Goal: Task Accomplishment & Management: Use online tool/utility

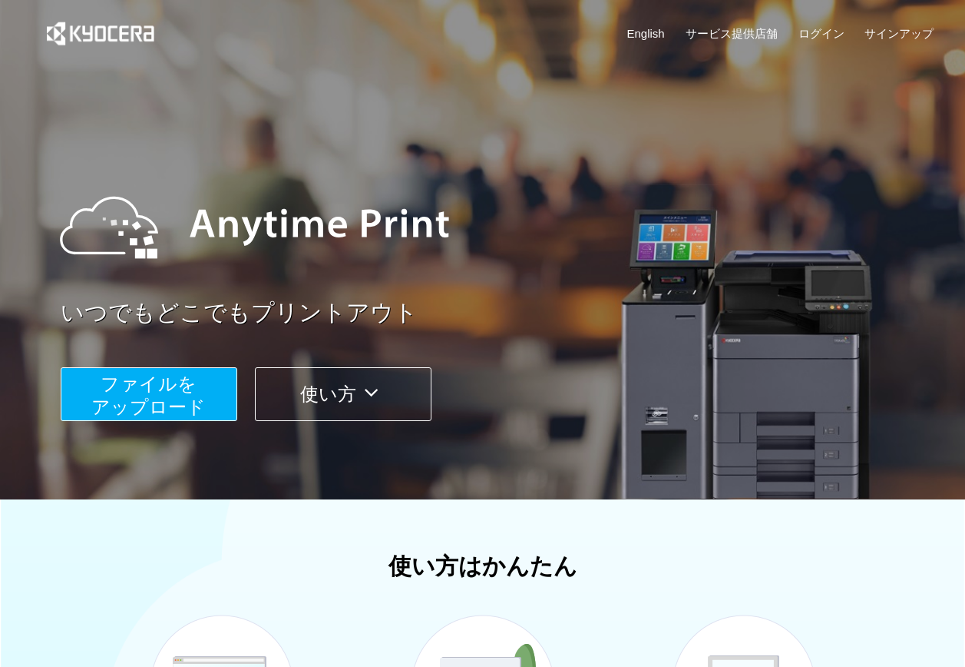
click at [212, 385] on button "ファイルを ​​アップロード" at bounding box center [149, 394] width 177 height 54
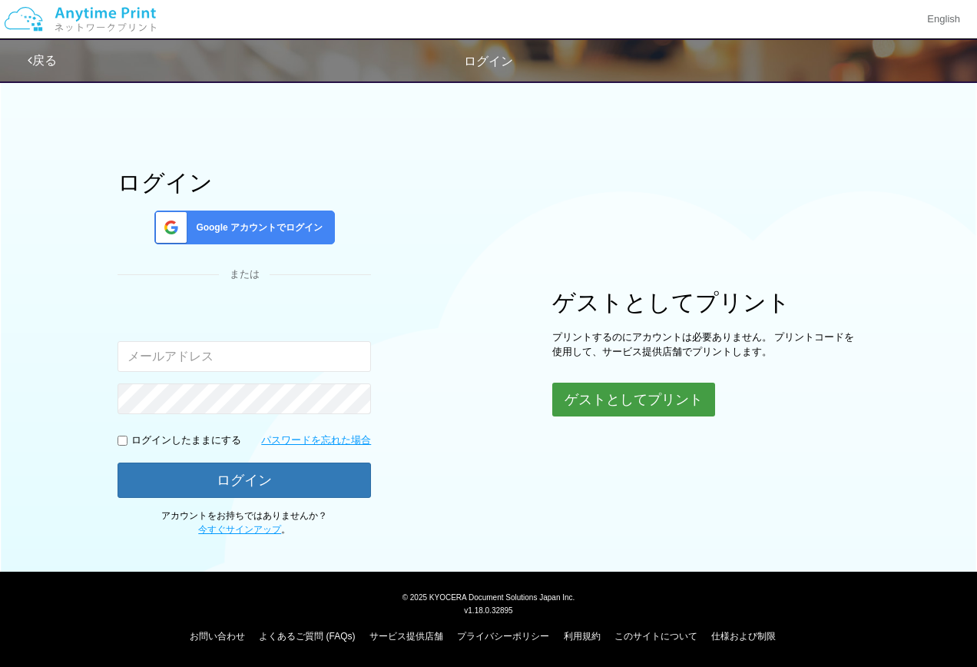
click at [694, 392] on button "ゲストとしてプリント" at bounding box center [633, 399] width 163 height 34
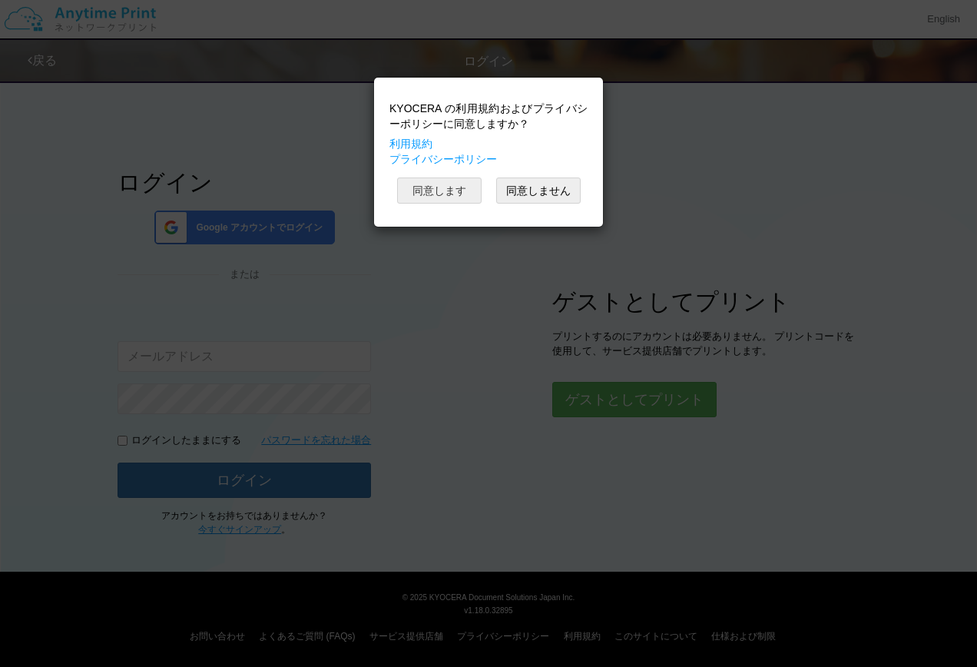
click at [434, 190] on button "同意します" at bounding box center [439, 190] width 84 height 26
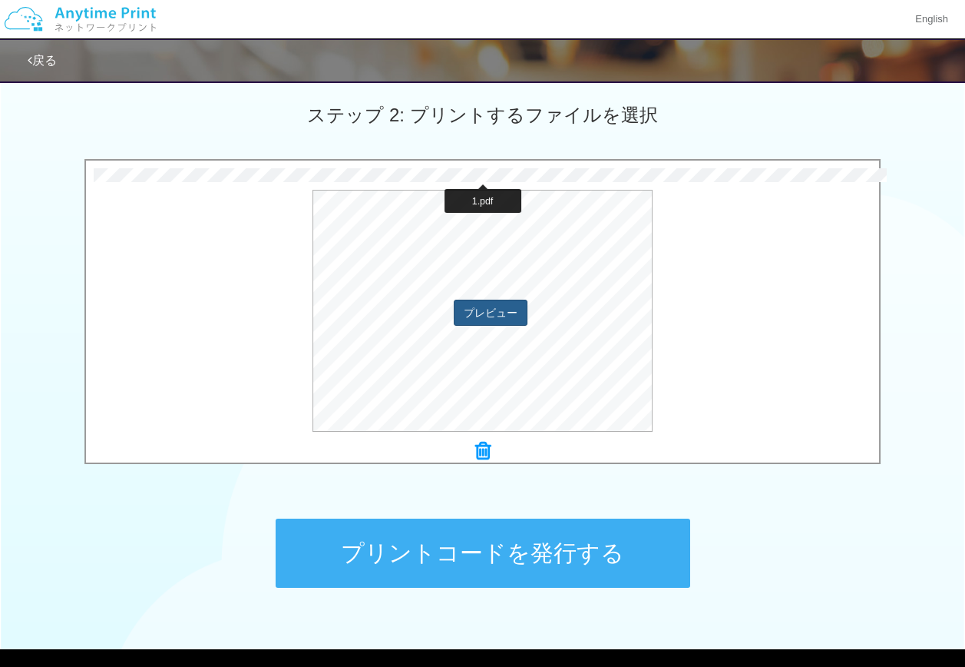
scroll to position [501, 0]
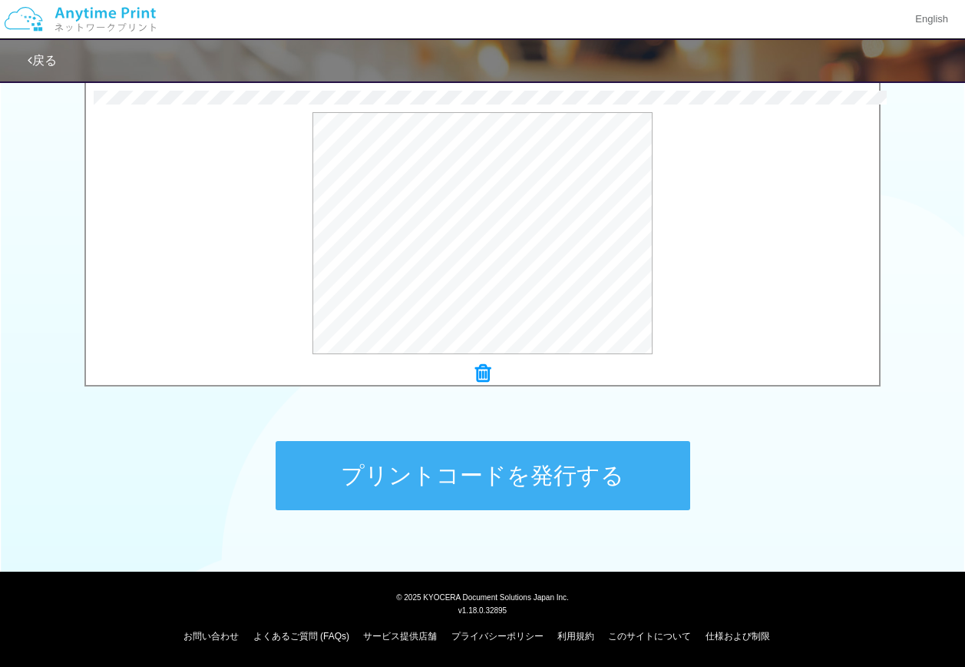
click at [553, 459] on button "プリントコードを発行する" at bounding box center [483, 475] width 415 height 69
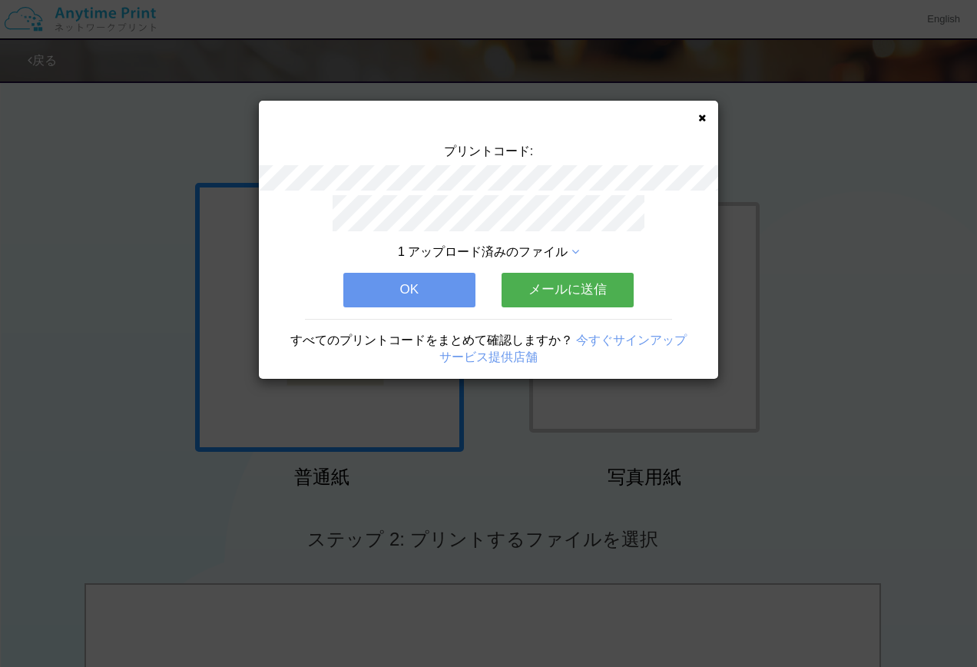
click at [405, 273] on button "OK" at bounding box center [409, 290] width 132 height 34
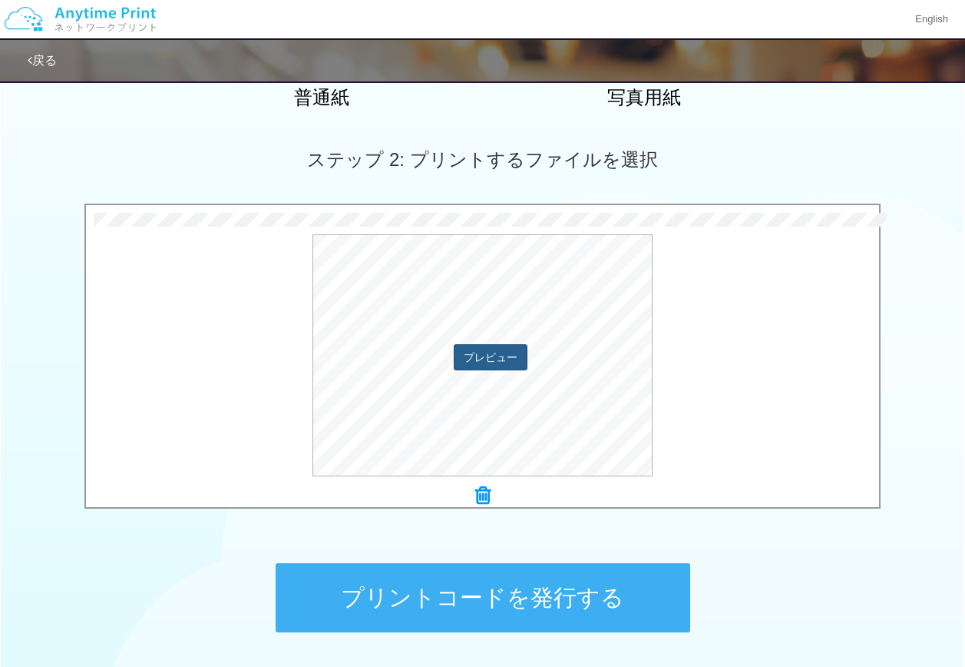
scroll to position [384, 0]
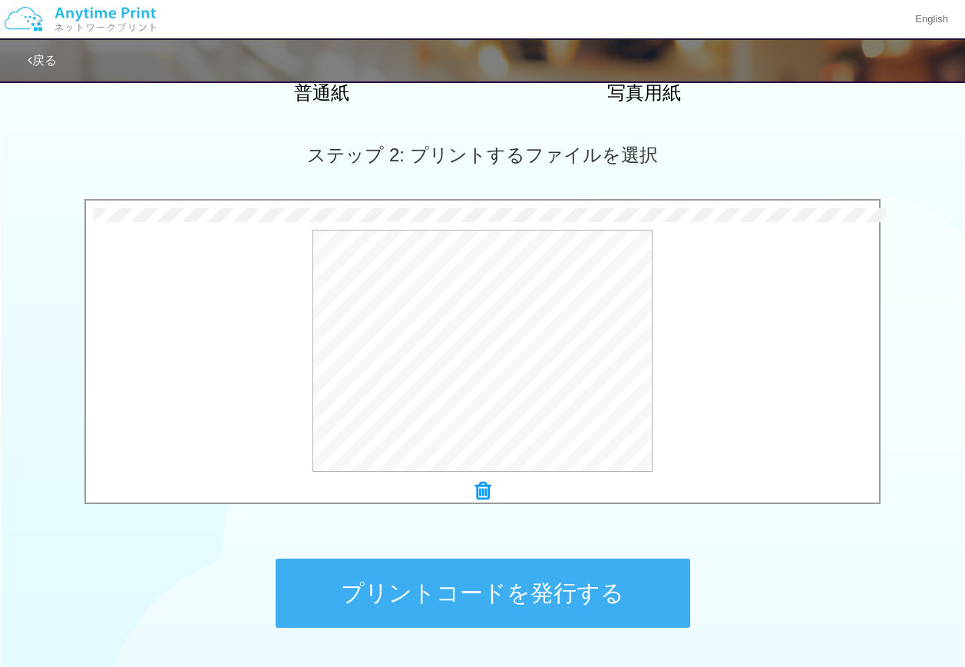
click at [538, 590] on button "プリントコードを発行する" at bounding box center [483, 592] width 415 height 69
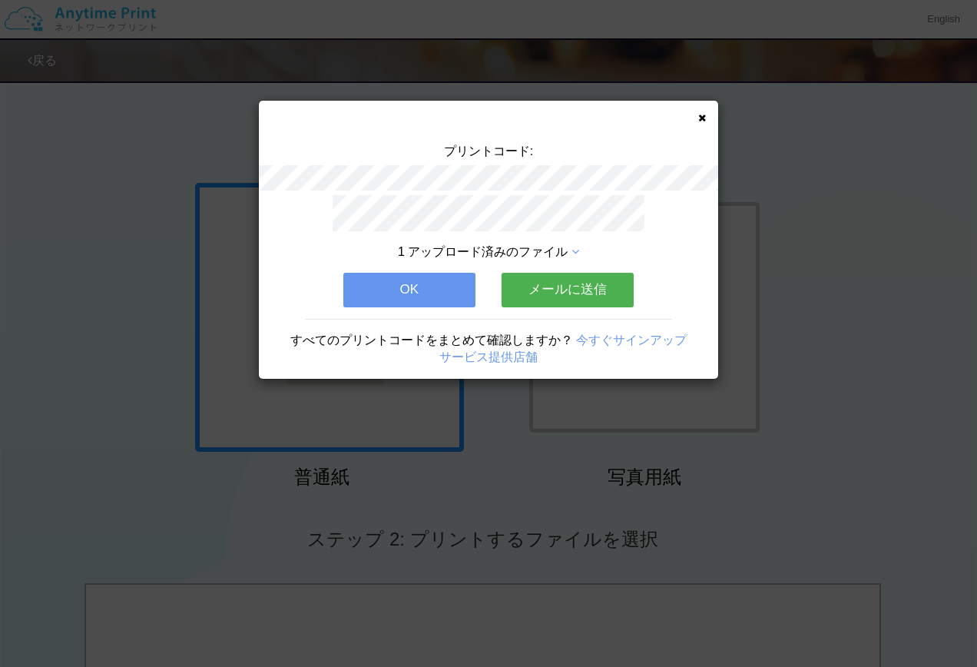
click at [451, 283] on button "OK" at bounding box center [409, 290] width 132 height 34
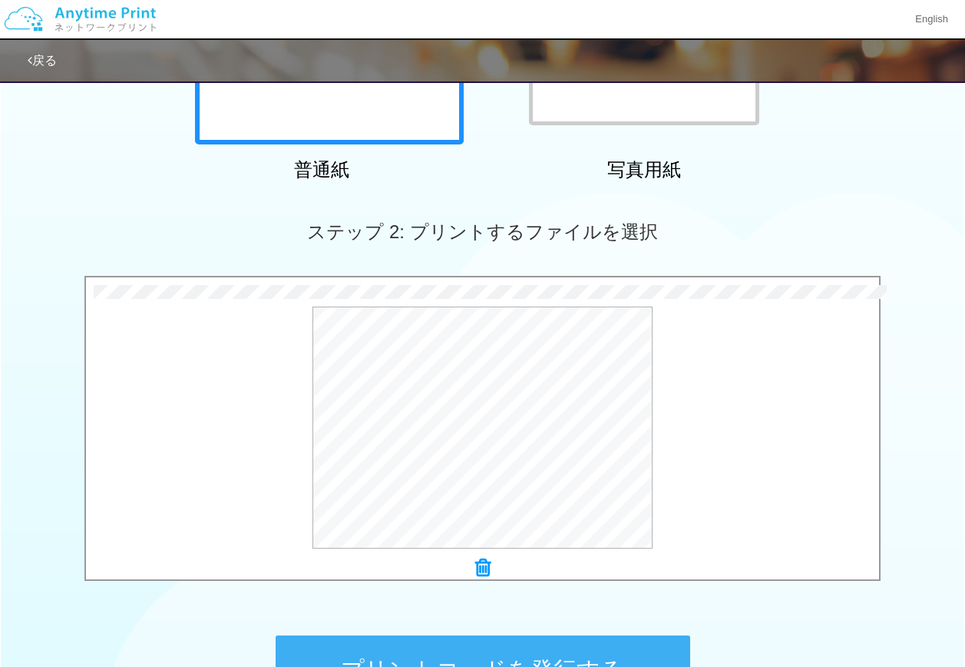
scroll to position [501, 0]
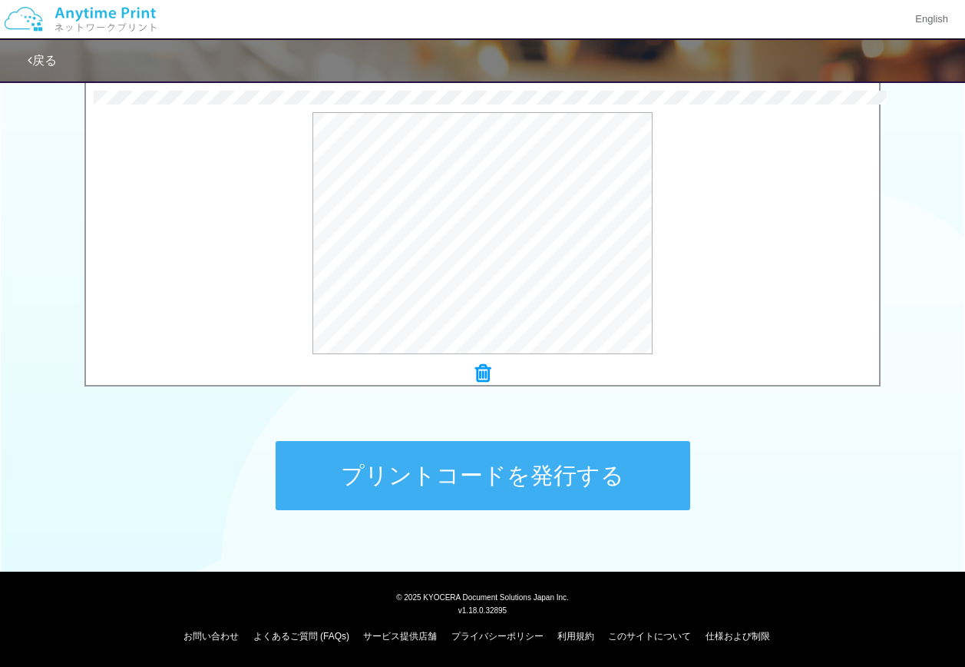
click at [495, 482] on button "プリントコードを発行する" at bounding box center [483, 475] width 415 height 69
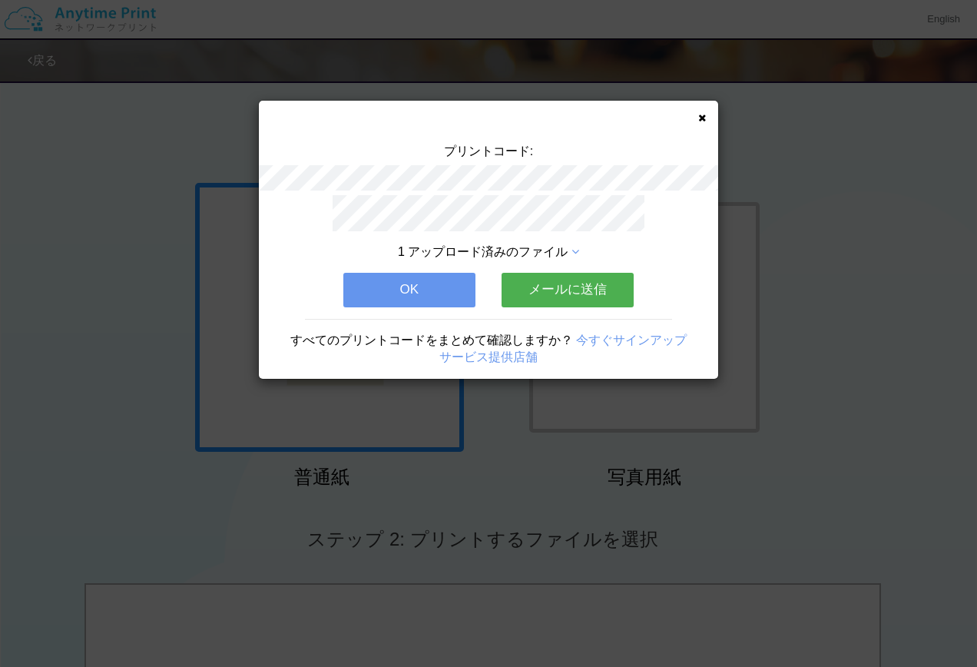
click at [425, 289] on button "OK" at bounding box center [409, 290] width 132 height 34
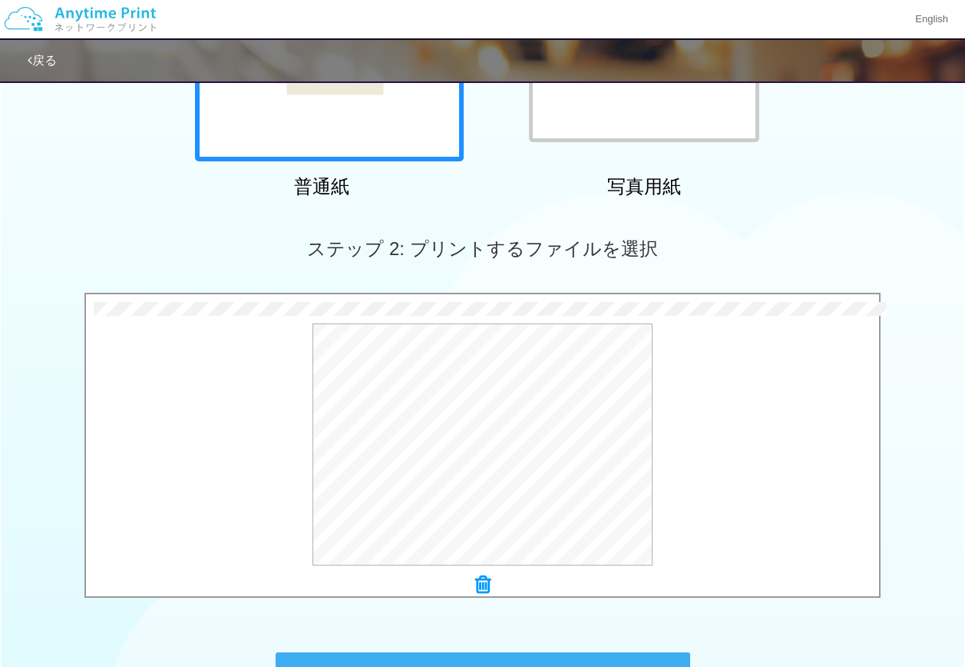
scroll to position [461, 0]
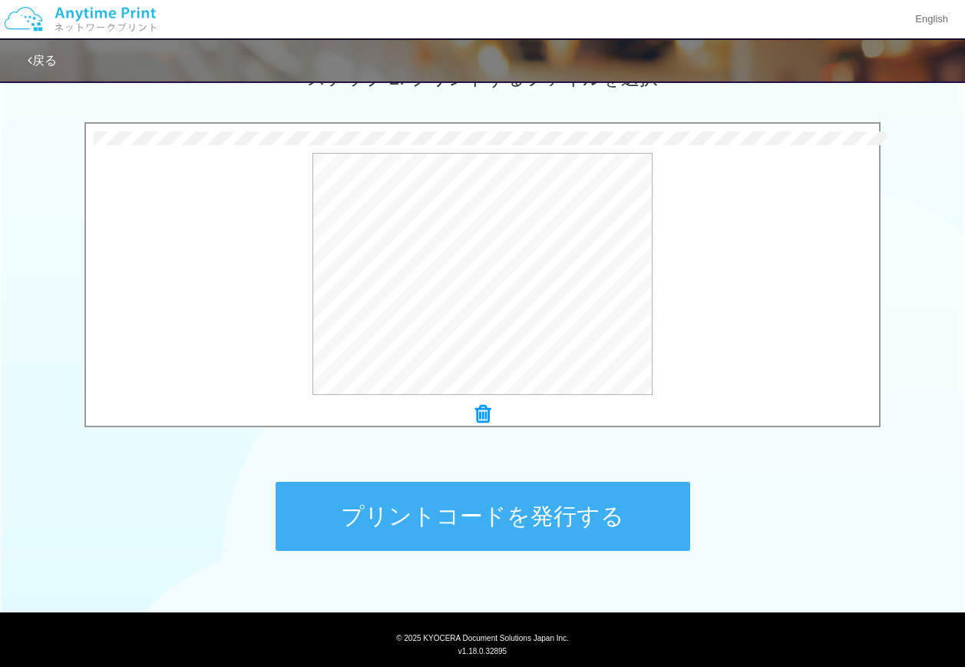
click at [493, 524] on button "プリントコードを発行する" at bounding box center [483, 515] width 415 height 69
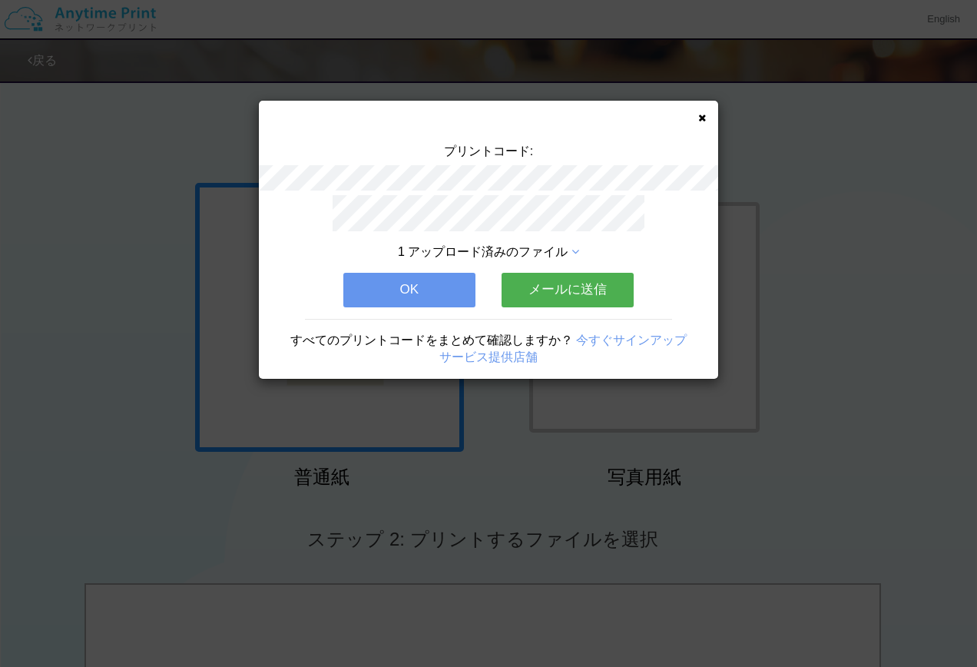
click at [440, 290] on button "OK" at bounding box center [409, 290] width 132 height 34
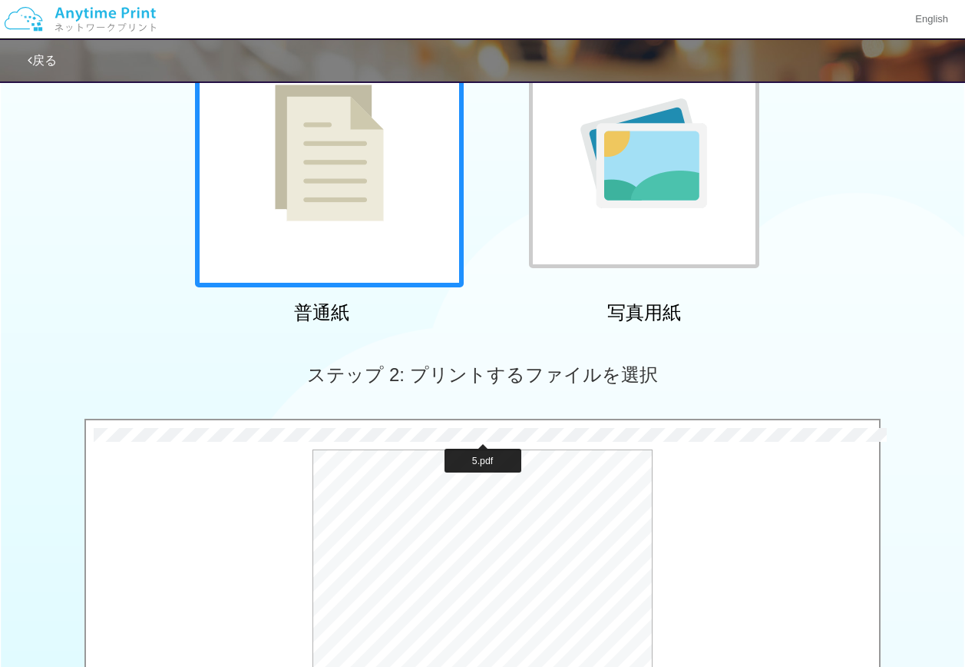
scroll to position [384, 0]
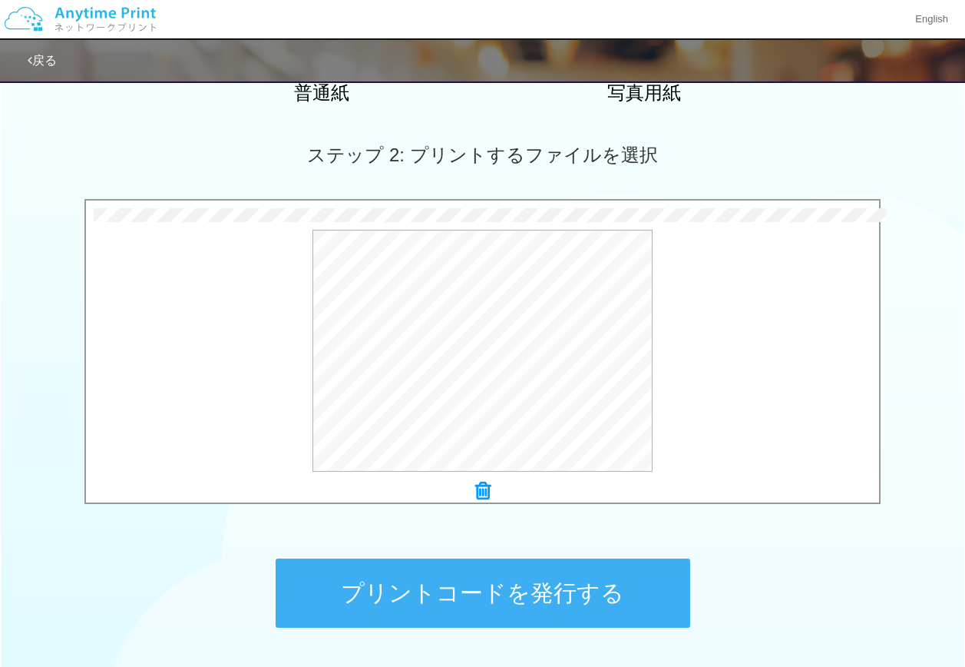
click at [541, 594] on button "プリントコードを発行する" at bounding box center [483, 592] width 415 height 69
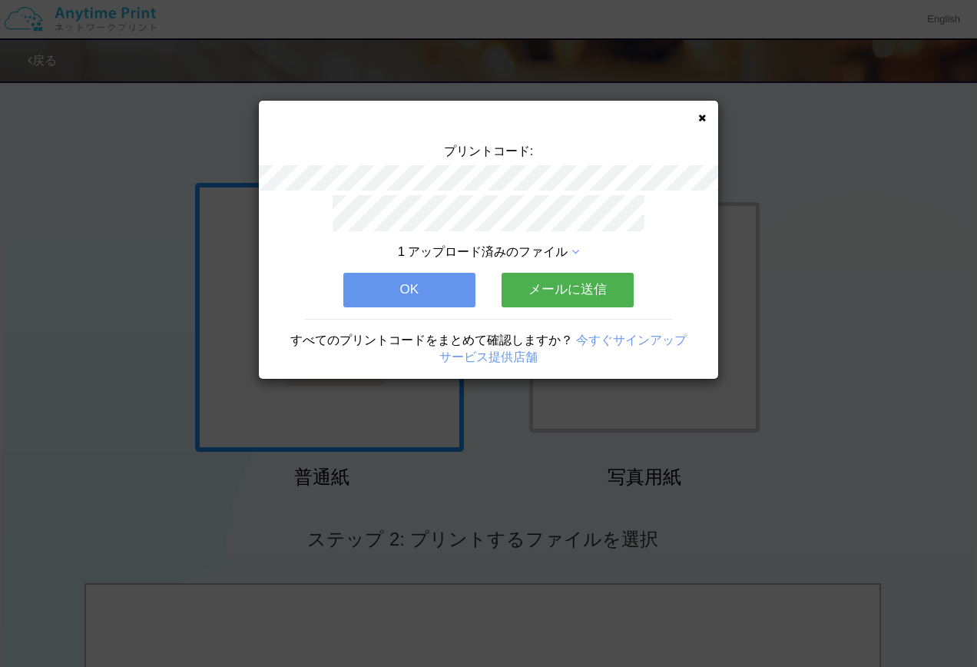
click at [419, 276] on button "OK" at bounding box center [409, 290] width 132 height 34
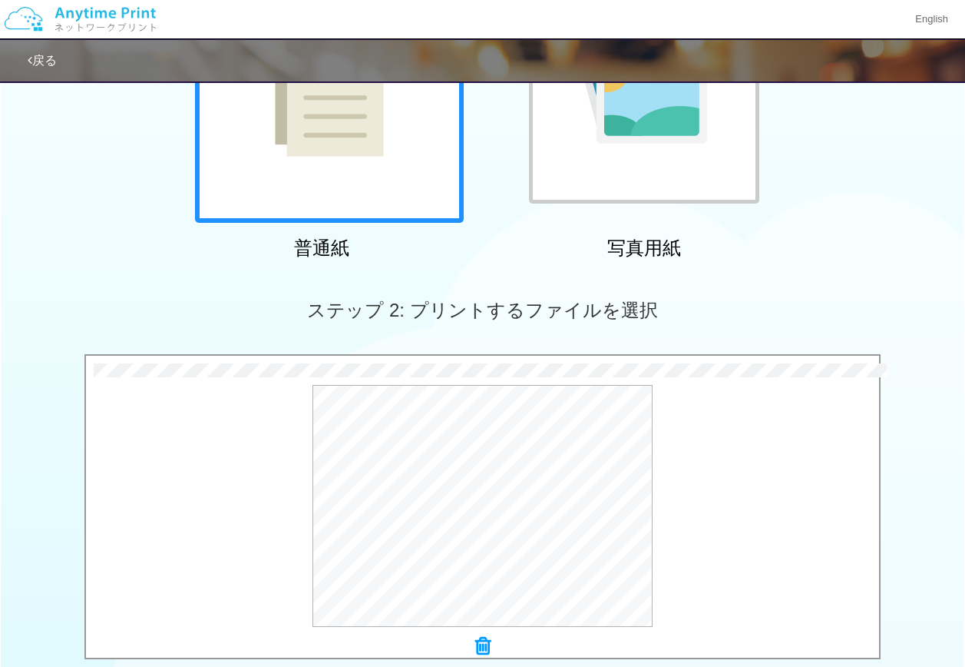
scroll to position [461, 0]
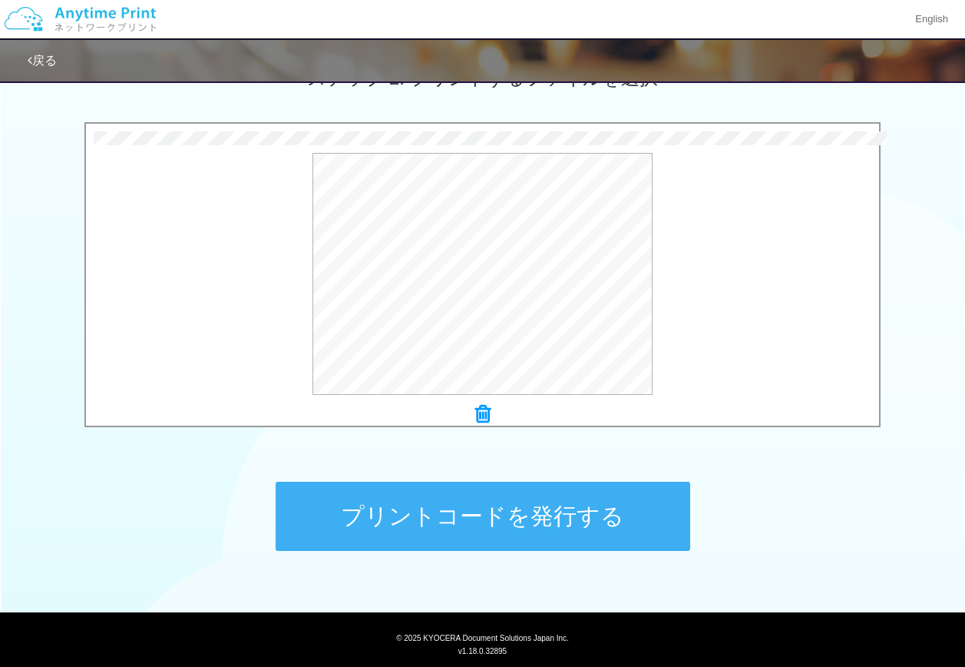
click at [577, 525] on button "プリントコードを発行する" at bounding box center [483, 515] width 415 height 69
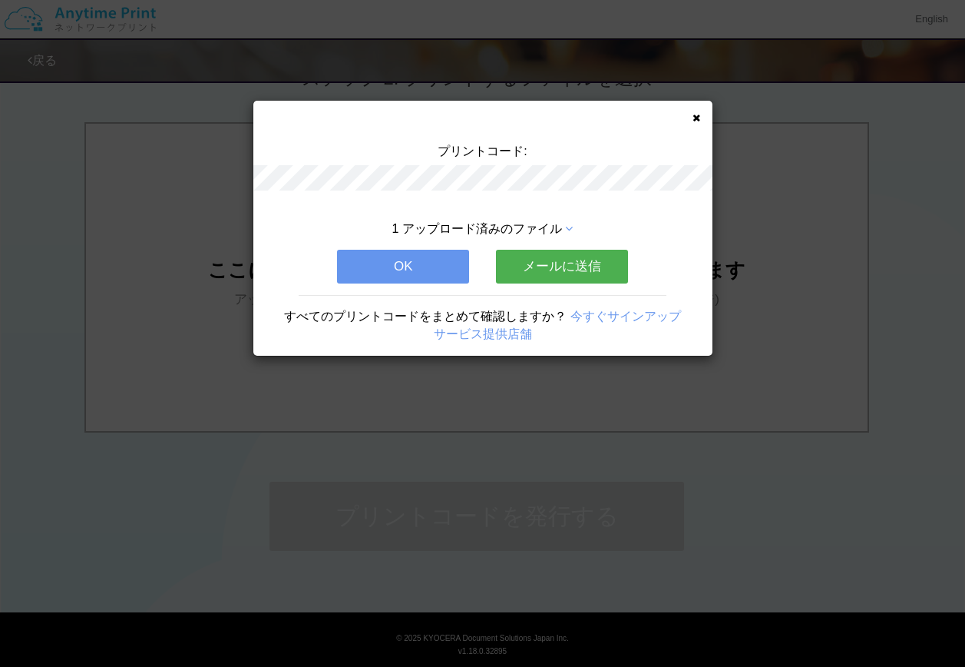
scroll to position [0, 0]
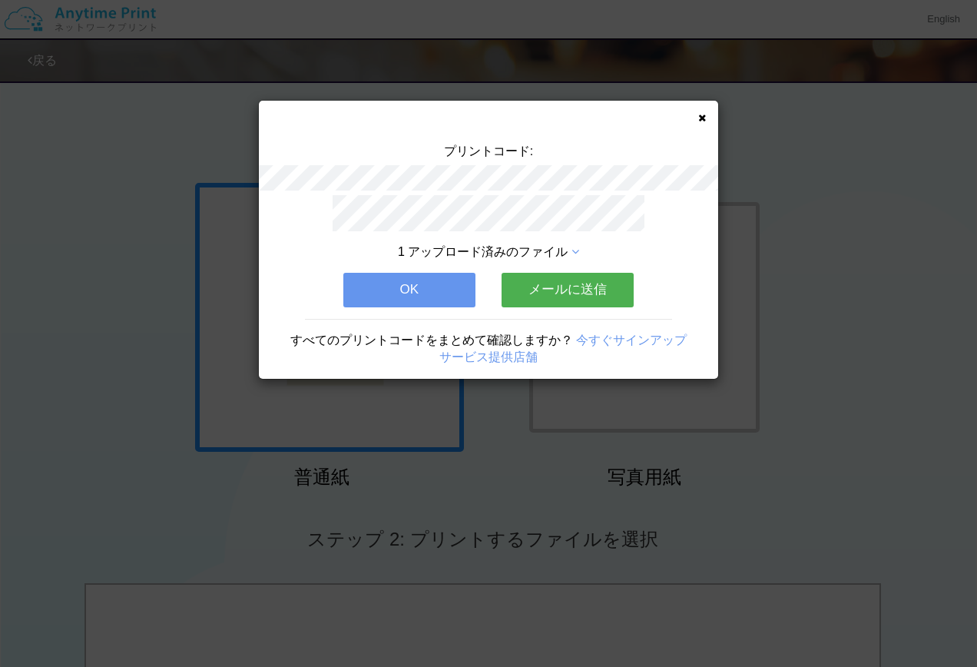
click at [456, 273] on button "OK" at bounding box center [409, 290] width 132 height 34
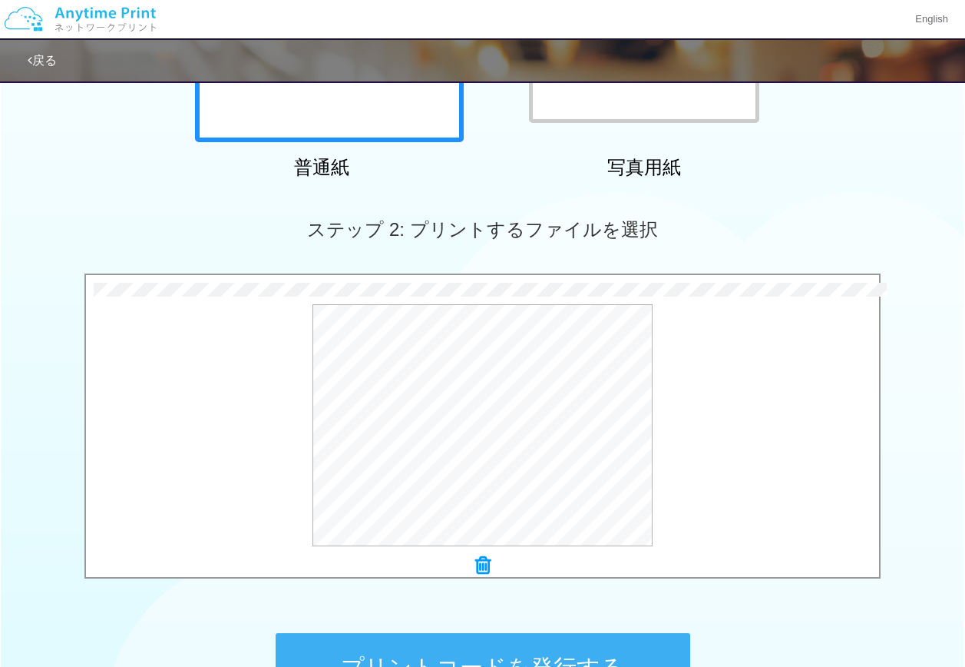
scroll to position [384, 0]
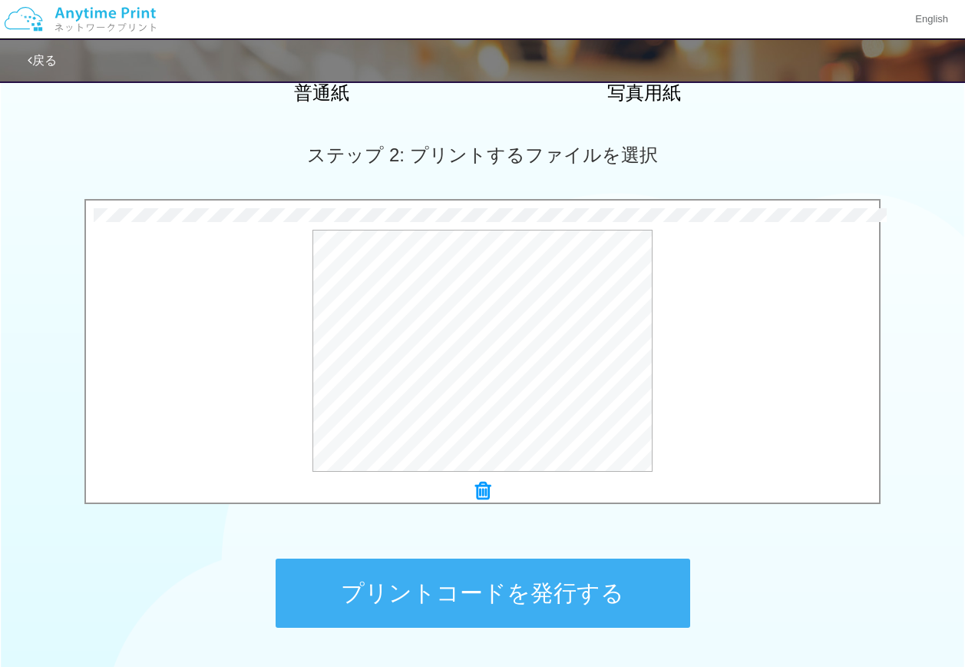
click at [523, 584] on button "プリントコードを発行する" at bounding box center [483, 592] width 415 height 69
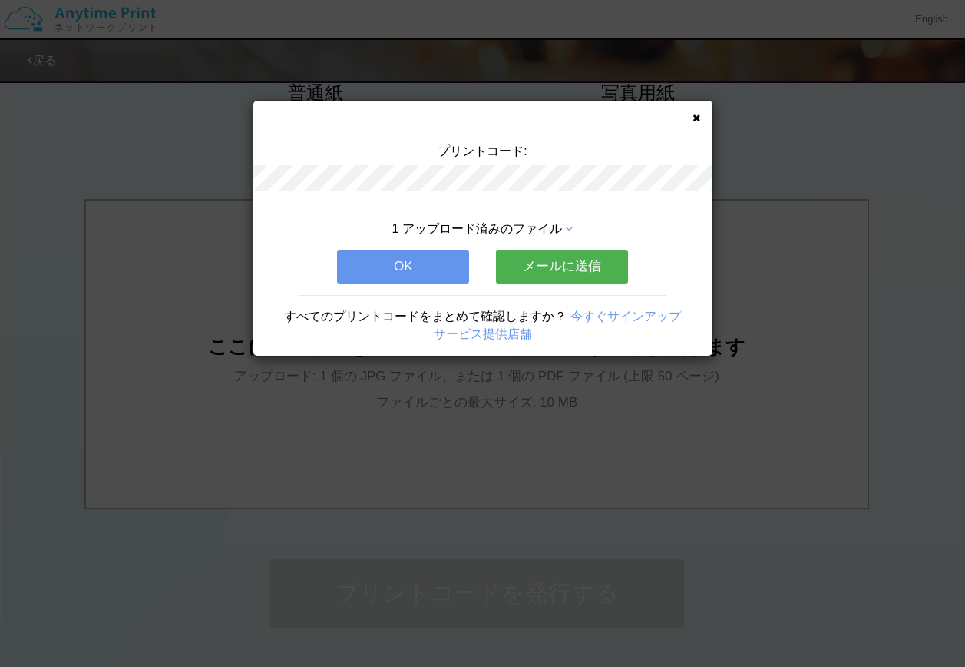
scroll to position [0, 0]
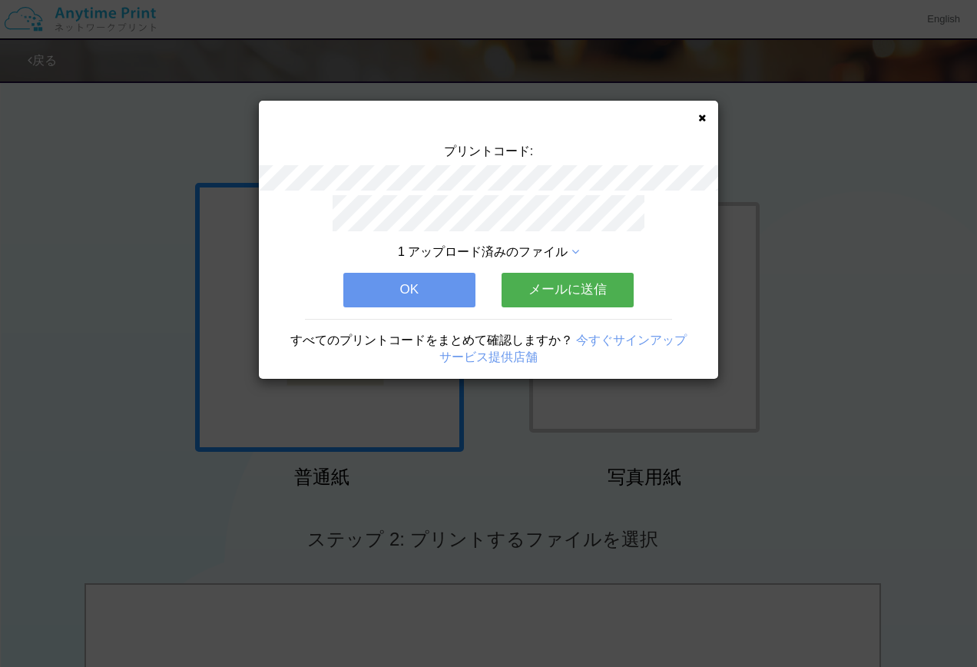
click at [411, 286] on button "OK" at bounding box center [409, 290] width 132 height 34
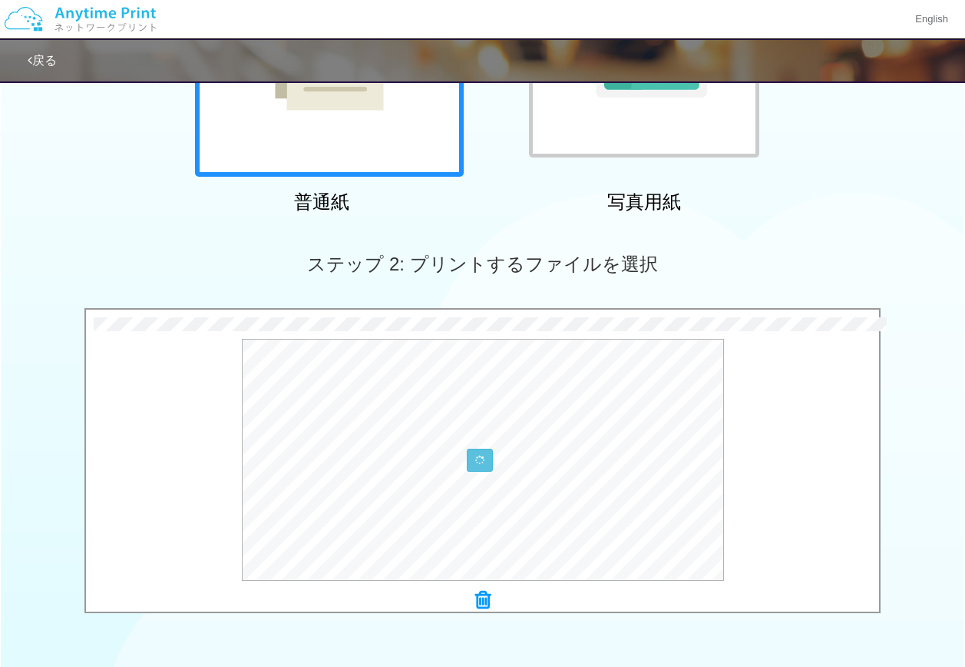
scroll to position [461, 0]
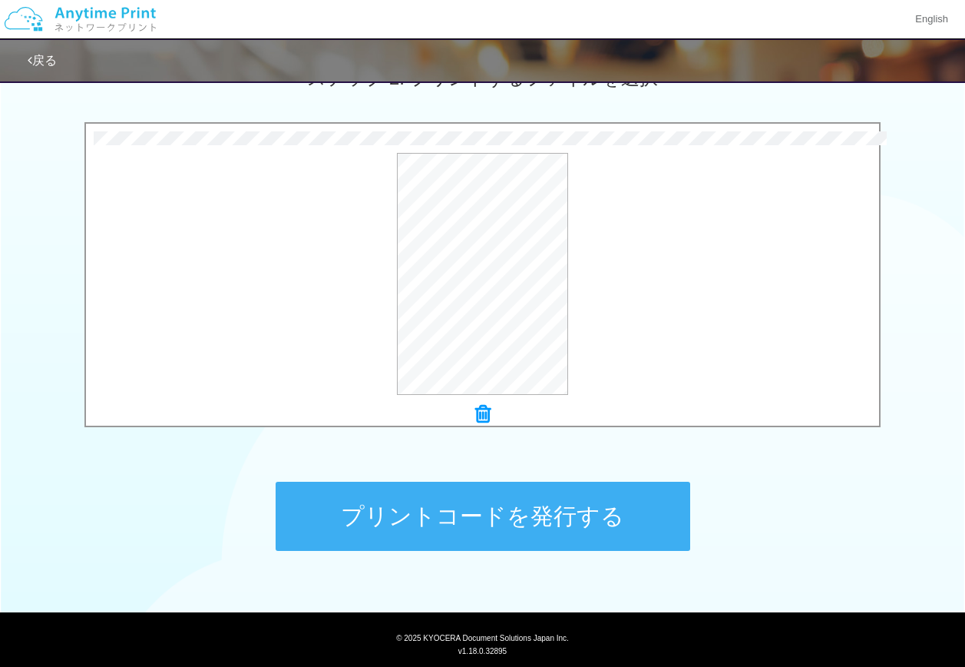
click at [585, 511] on button "プリントコードを発行する" at bounding box center [483, 515] width 415 height 69
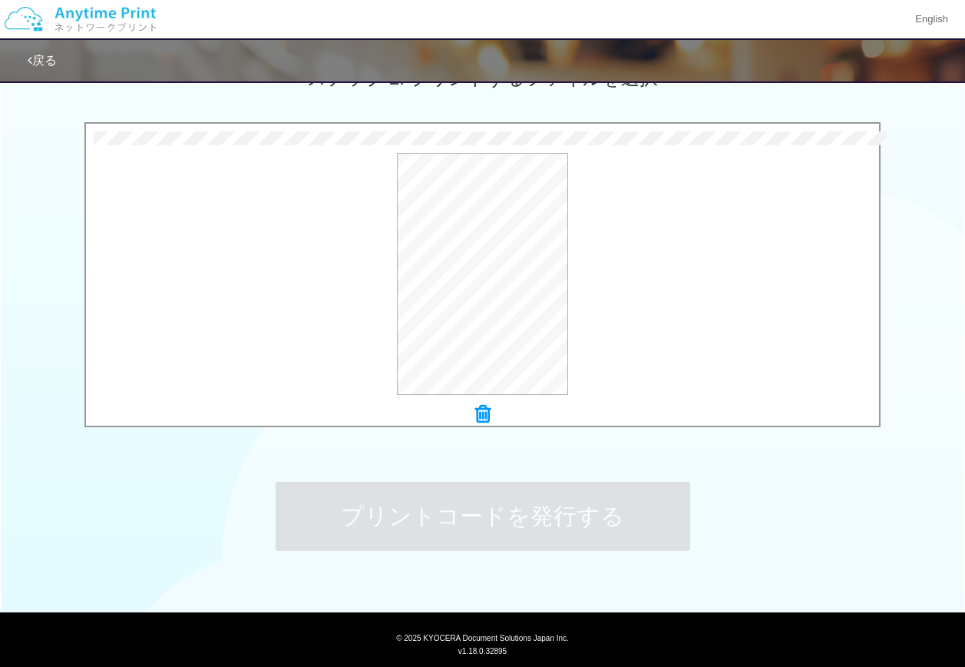
scroll to position [0, 0]
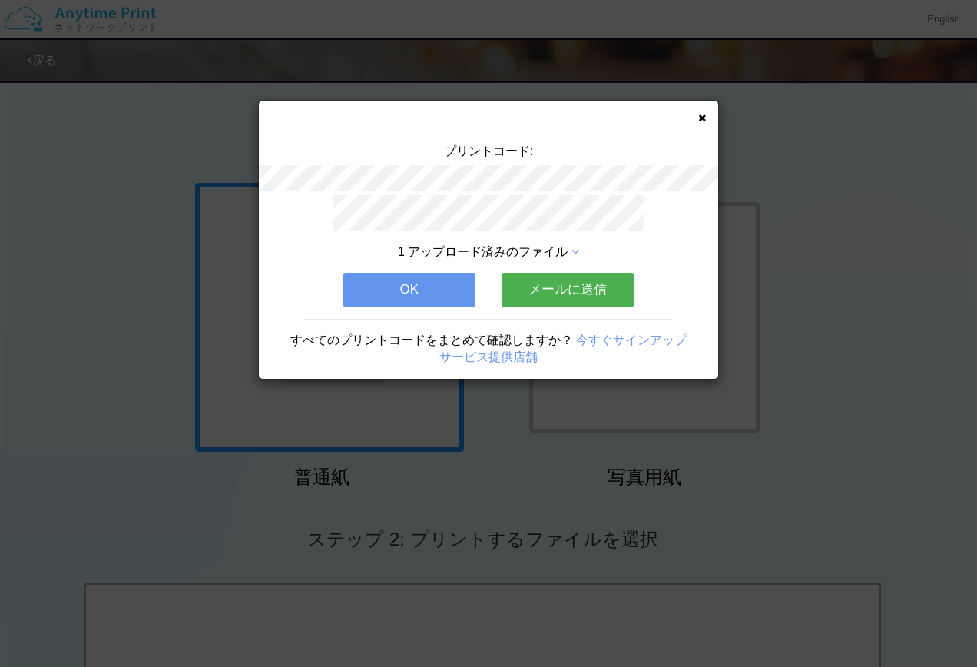
drag, startPoint x: 346, startPoint y: 285, endPoint x: 759, endPoint y: 28, distance: 485.6
click at [346, 285] on button "OK" at bounding box center [409, 290] width 132 height 34
